Goal: Check status: Check status

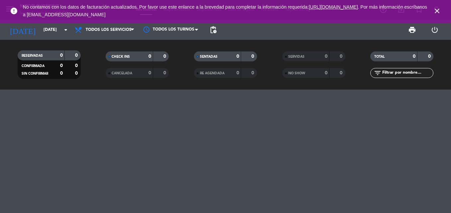
click at [437, 11] on icon "close" at bounding box center [437, 11] width 8 height 8
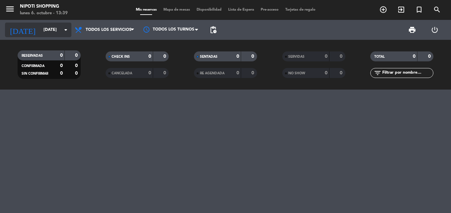
click at [62, 26] on icon "arrow_drop_down" at bounding box center [66, 30] width 8 height 8
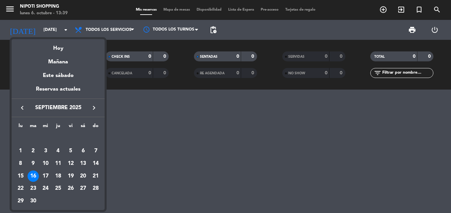
click at [96, 107] on icon "keyboard_arrow_right" at bounding box center [94, 108] width 8 height 8
click at [70, 151] on div "3" at bounding box center [70, 150] width 11 height 11
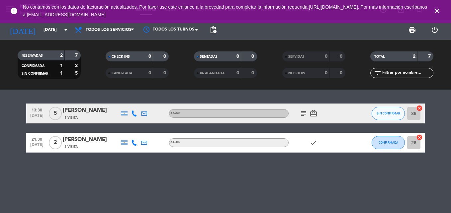
click at [435, 9] on icon "close" at bounding box center [437, 11] width 8 height 8
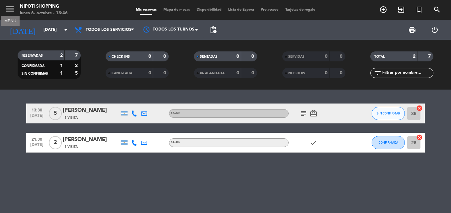
click at [9, 12] on icon "menu" at bounding box center [10, 9] width 10 height 10
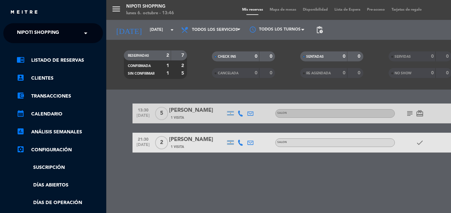
click at [83, 32] on span at bounding box center [87, 33] width 11 height 14
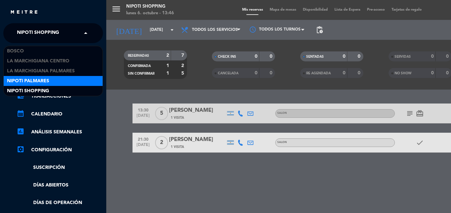
click at [52, 82] on div "Nipoti Palmares" at bounding box center [53, 81] width 99 height 10
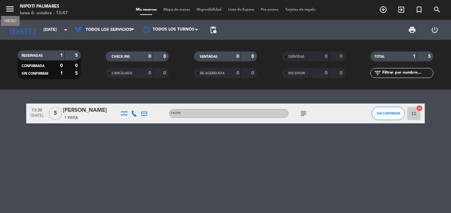
click at [5, 13] on icon "menu" at bounding box center [10, 9] width 10 height 10
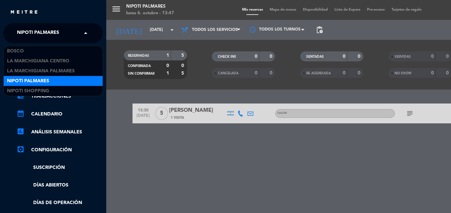
click at [63, 31] on div "× Nipoti Palmares" at bounding box center [41, 33] width 55 height 14
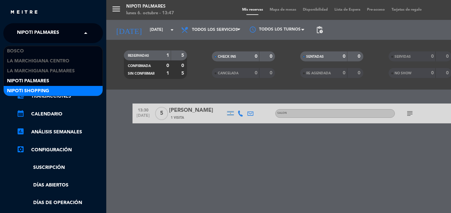
click at [44, 90] on span "Nipoti Shopping" at bounding box center [28, 91] width 42 height 8
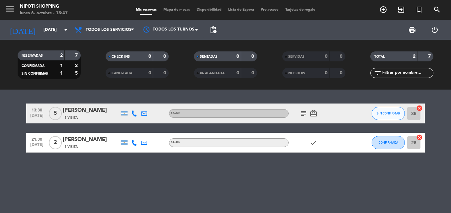
click at [312, 112] on icon "card_giftcard" at bounding box center [314, 114] width 8 height 8
click at [303, 114] on icon "subject" at bounding box center [304, 114] width 8 height 8
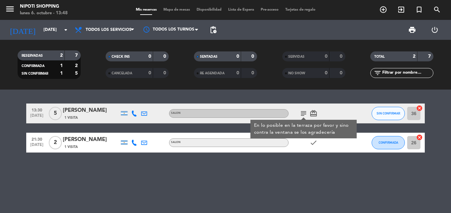
click at [201, 119] on div "13:30 [DATE] 5 [PERSON_NAME] 1 Visita SALON subject En lo posible en la terraza…" at bounding box center [225, 114] width 399 height 20
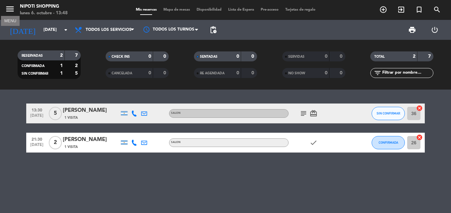
click at [7, 8] on icon "menu" at bounding box center [10, 9] width 10 height 10
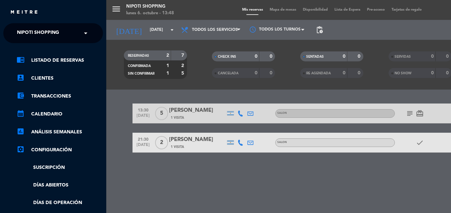
click at [166, 32] on div "menu Nipoti Shopping [DATE] 6. octubre - 13:48 Mis reservas Mapa de mesas Dispo…" at bounding box center [331, 106] width 451 height 213
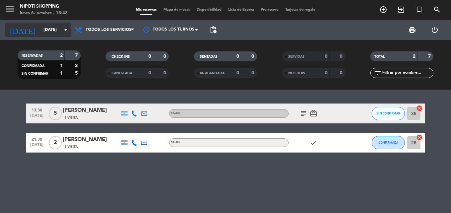
click at [64, 28] on icon "arrow_drop_down" at bounding box center [66, 30] width 8 height 8
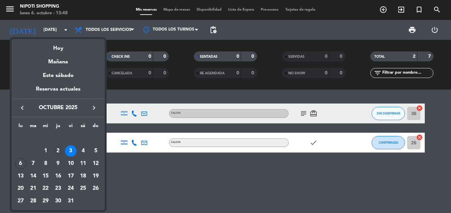
click at [58, 150] on div "2" at bounding box center [57, 150] width 11 height 11
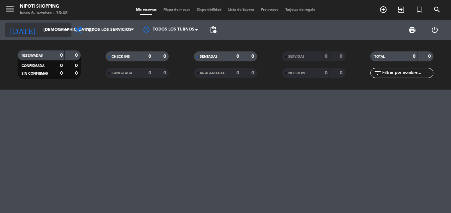
click at [56, 31] on input "[DEMOGRAPHIC_DATA][DATE]" at bounding box center [68, 29] width 56 height 11
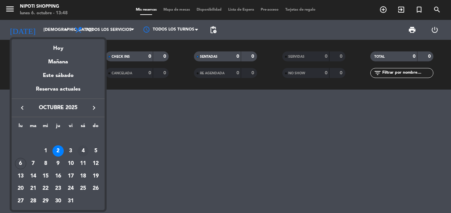
click at [83, 149] on div "4" at bounding box center [82, 150] width 11 height 11
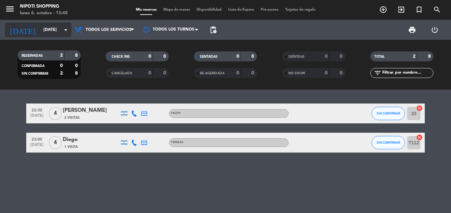
click at [59, 27] on input "[DATE]" at bounding box center [68, 29] width 56 height 11
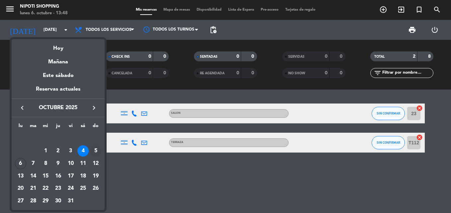
click at [97, 151] on div "5" at bounding box center [95, 150] width 11 height 11
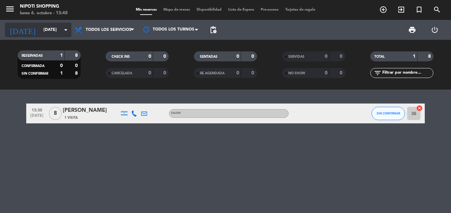
click at [59, 28] on input "[DATE]" at bounding box center [68, 29] width 56 height 11
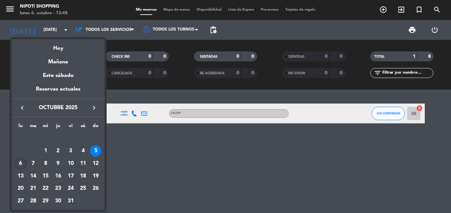
click at [23, 163] on div "6" at bounding box center [20, 163] width 11 height 11
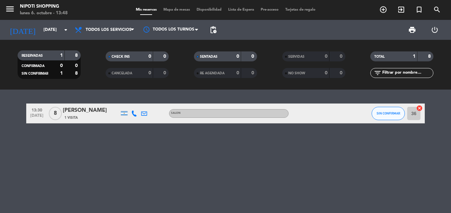
type input "[DATE]"
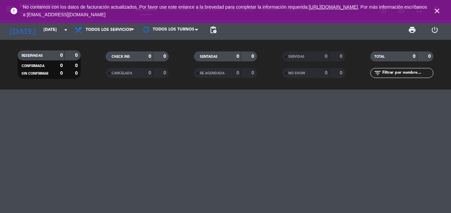
click at [439, 9] on icon "close" at bounding box center [437, 11] width 8 height 8
